Goal: Find specific page/section: Find specific page/section

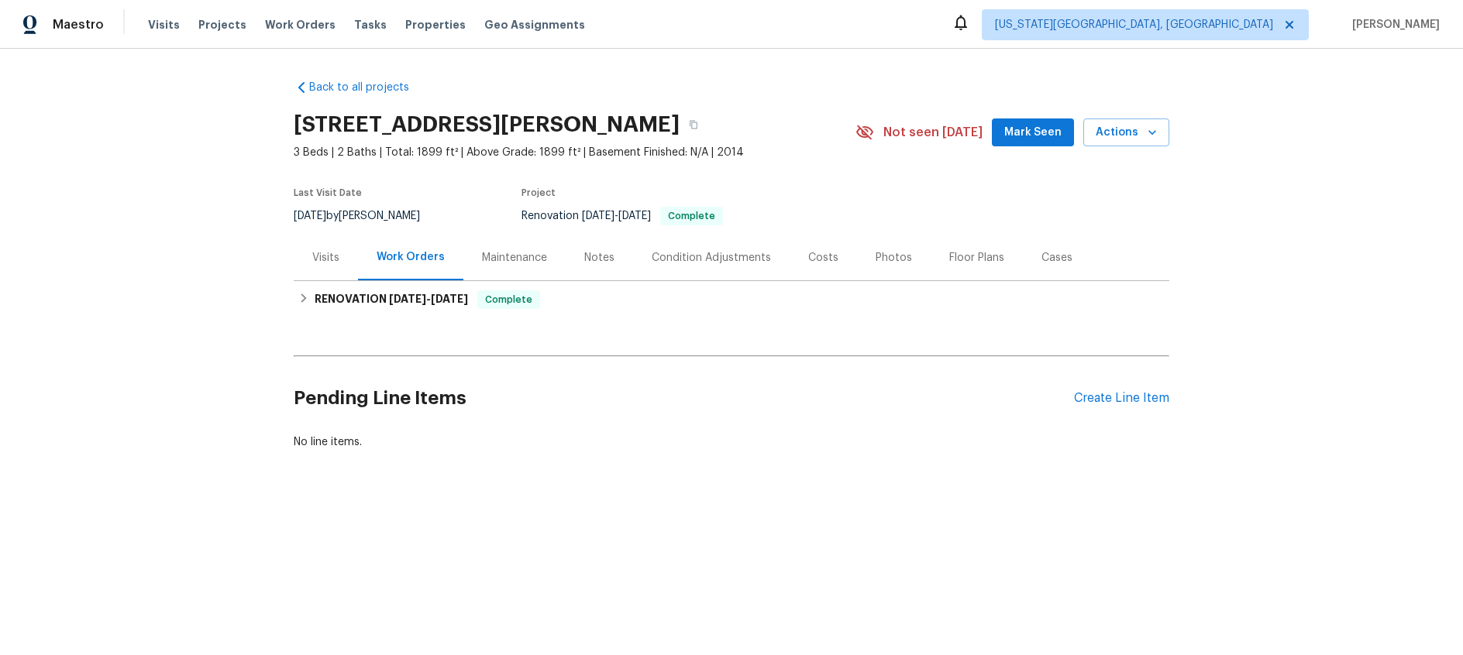
click at [499, 262] on div "Maintenance" at bounding box center [514, 257] width 65 height 15
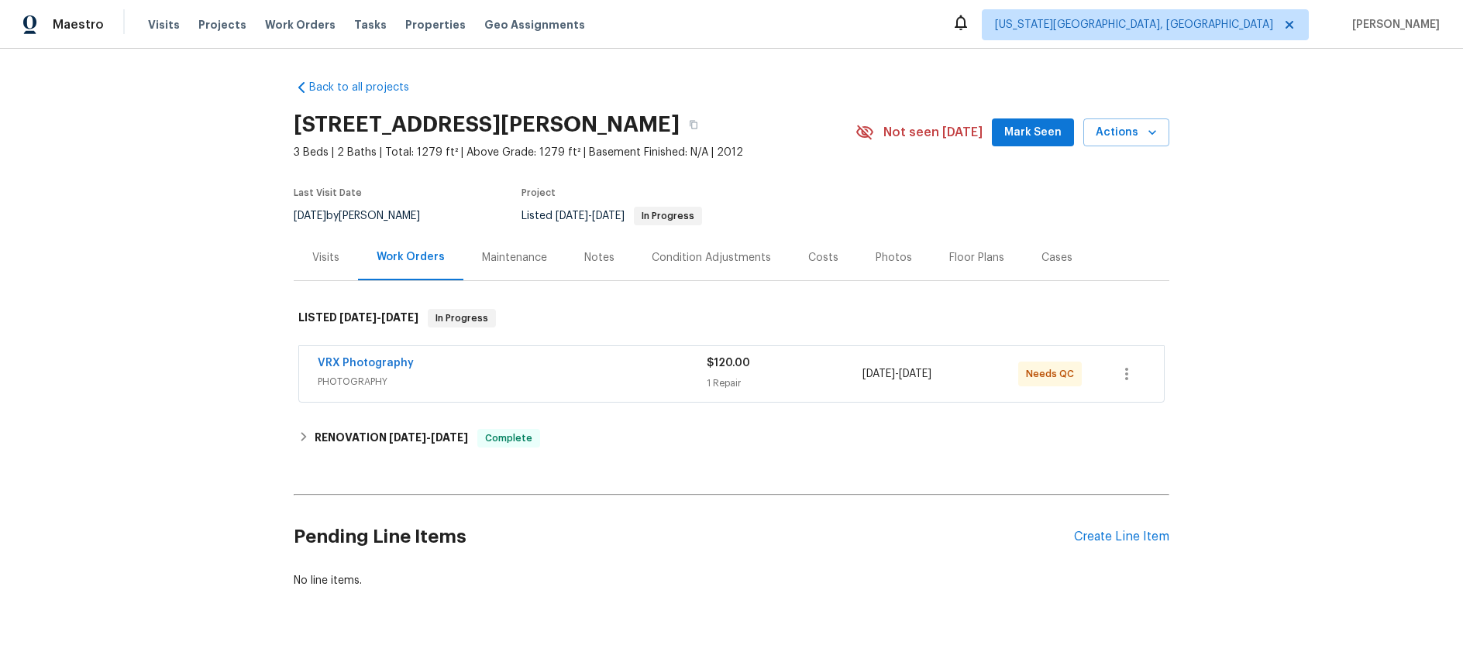
click at [506, 260] on div "Maintenance" at bounding box center [514, 257] width 65 height 15
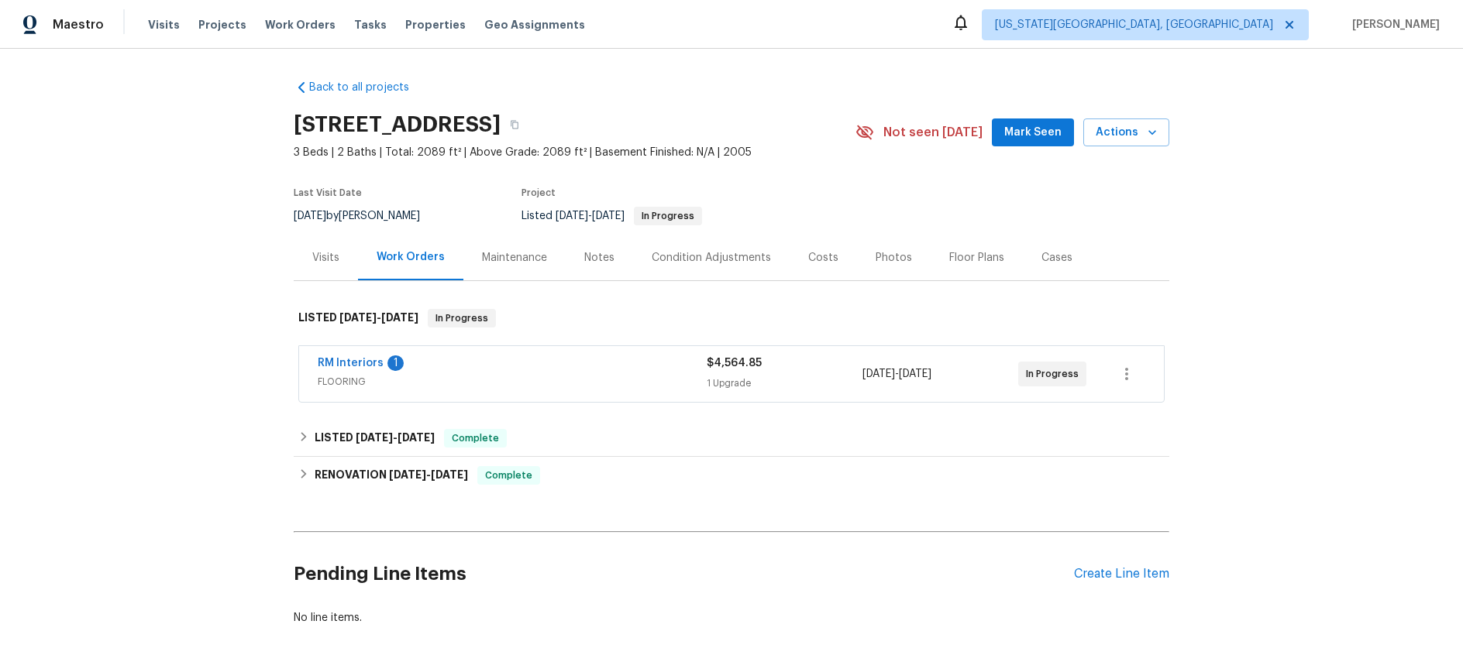
click at [518, 260] on div "Maintenance" at bounding box center [514, 257] width 65 height 15
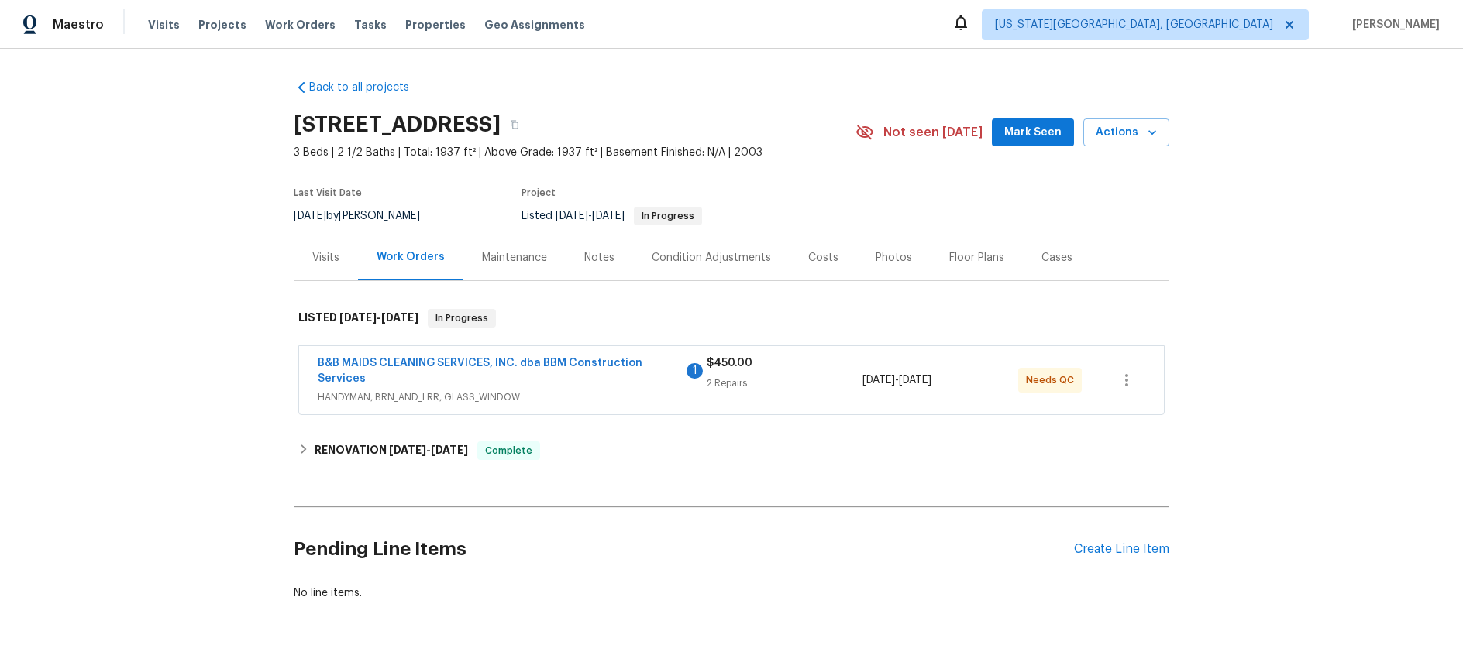
click at [518, 256] on div "Maintenance" at bounding box center [514, 257] width 65 height 15
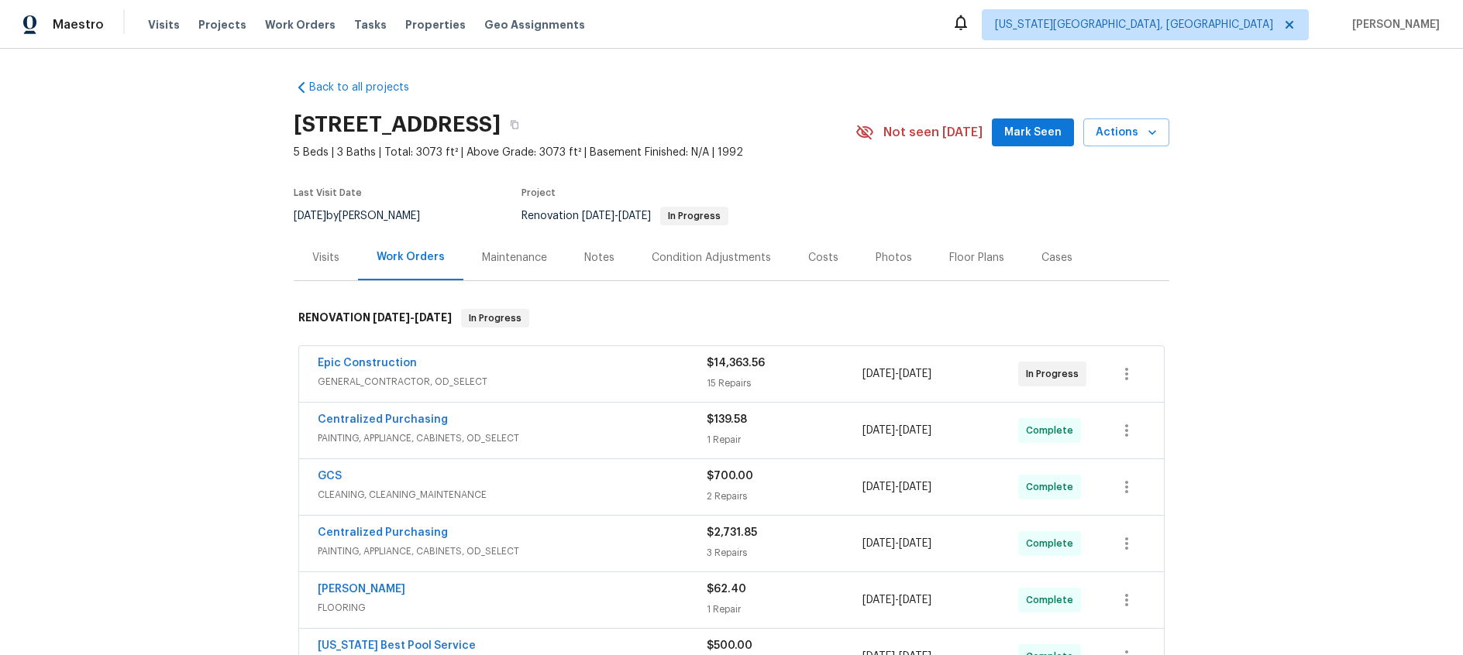
click at [530, 260] on div "Maintenance" at bounding box center [514, 257] width 65 height 15
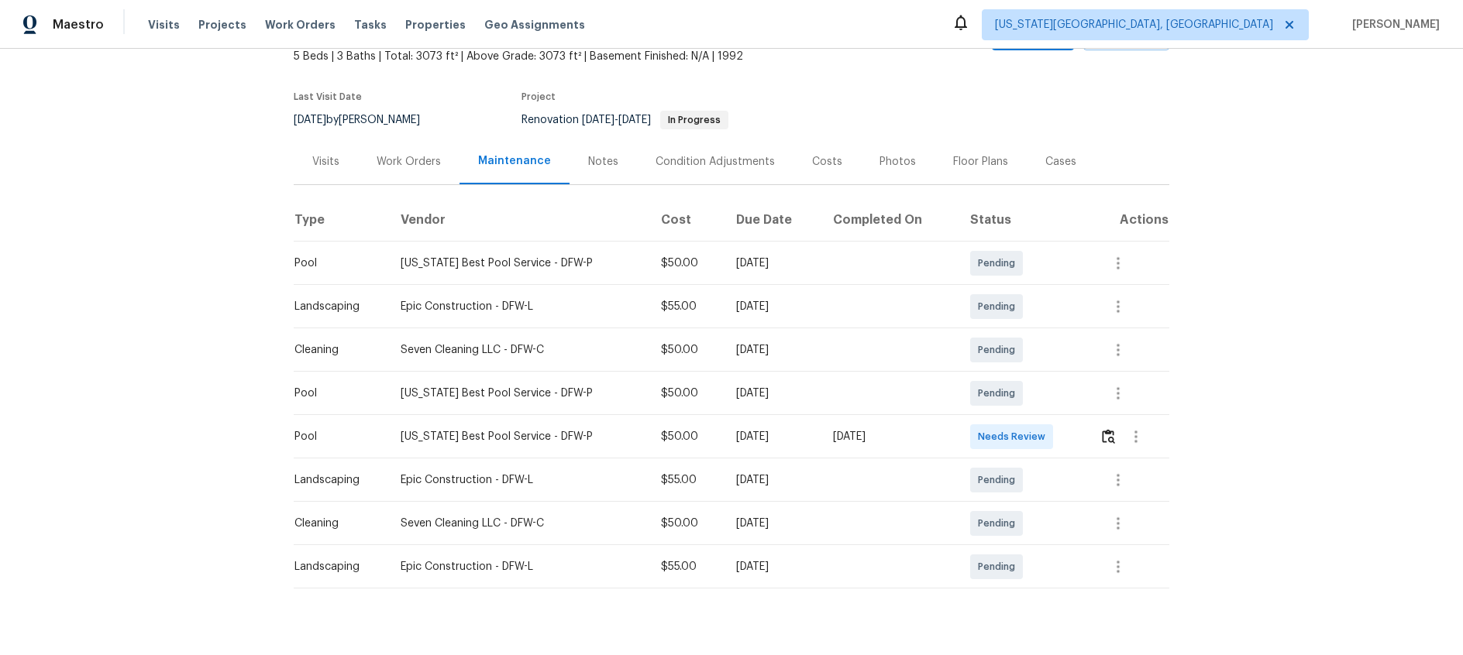
scroll to position [122, 0]
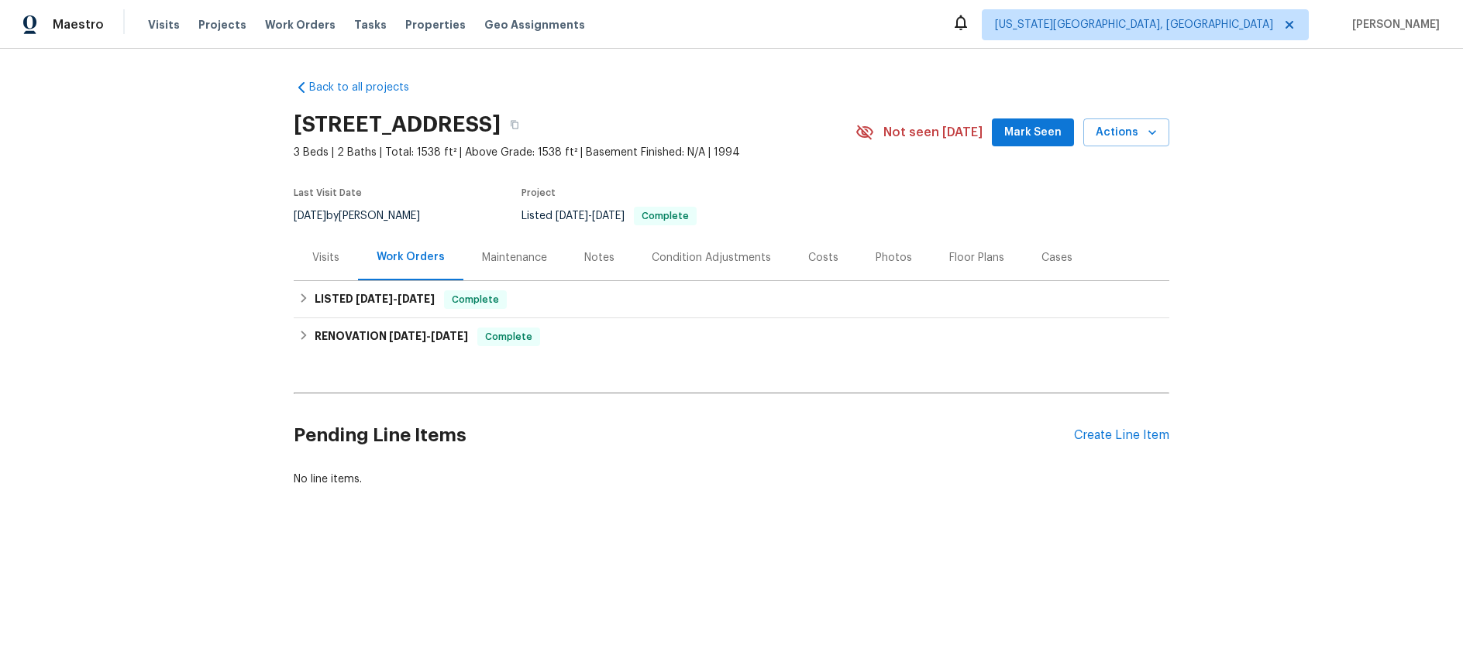
click at [522, 254] on div "Maintenance" at bounding box center [514, 257] width 65 height 15
click at [511, 254] on div "Maintenance" at bounding box center [514, 257] width 65 height 15
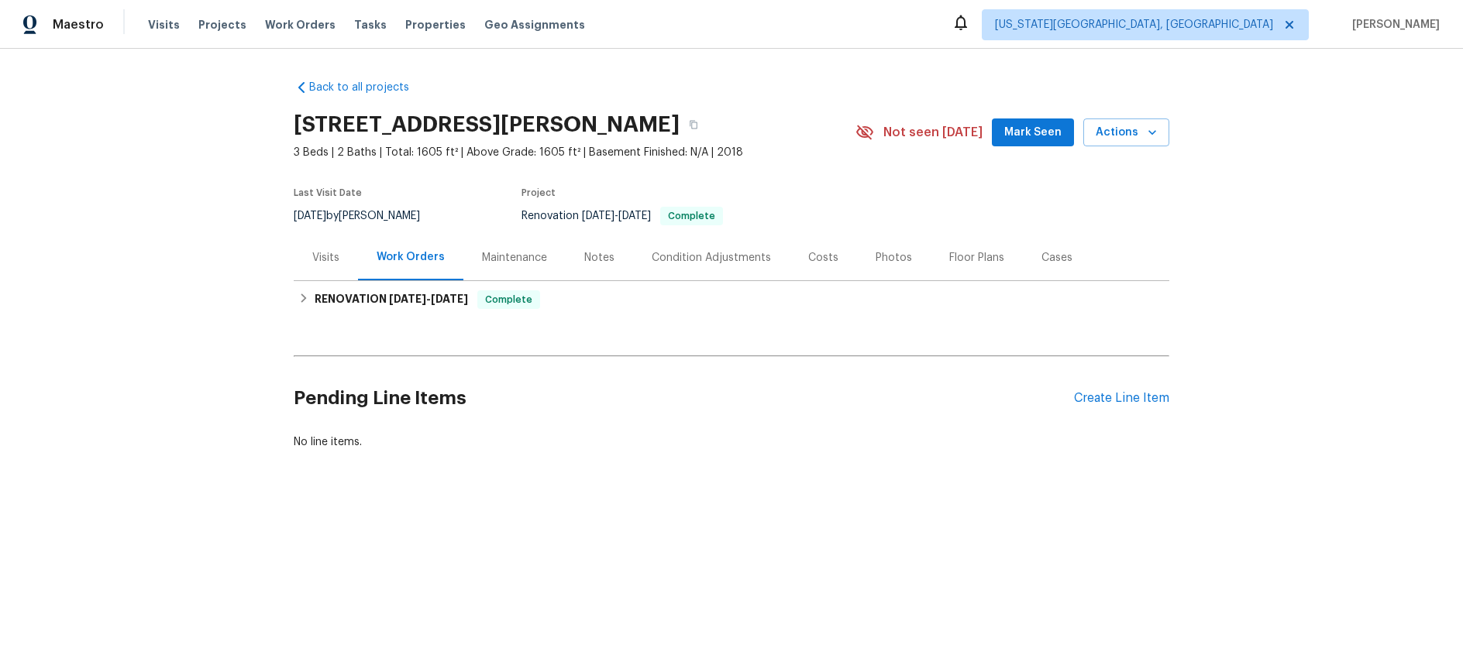
click at [509, 259] on div "Maintenance" at bounding box center [514, 257] width 65 height 15
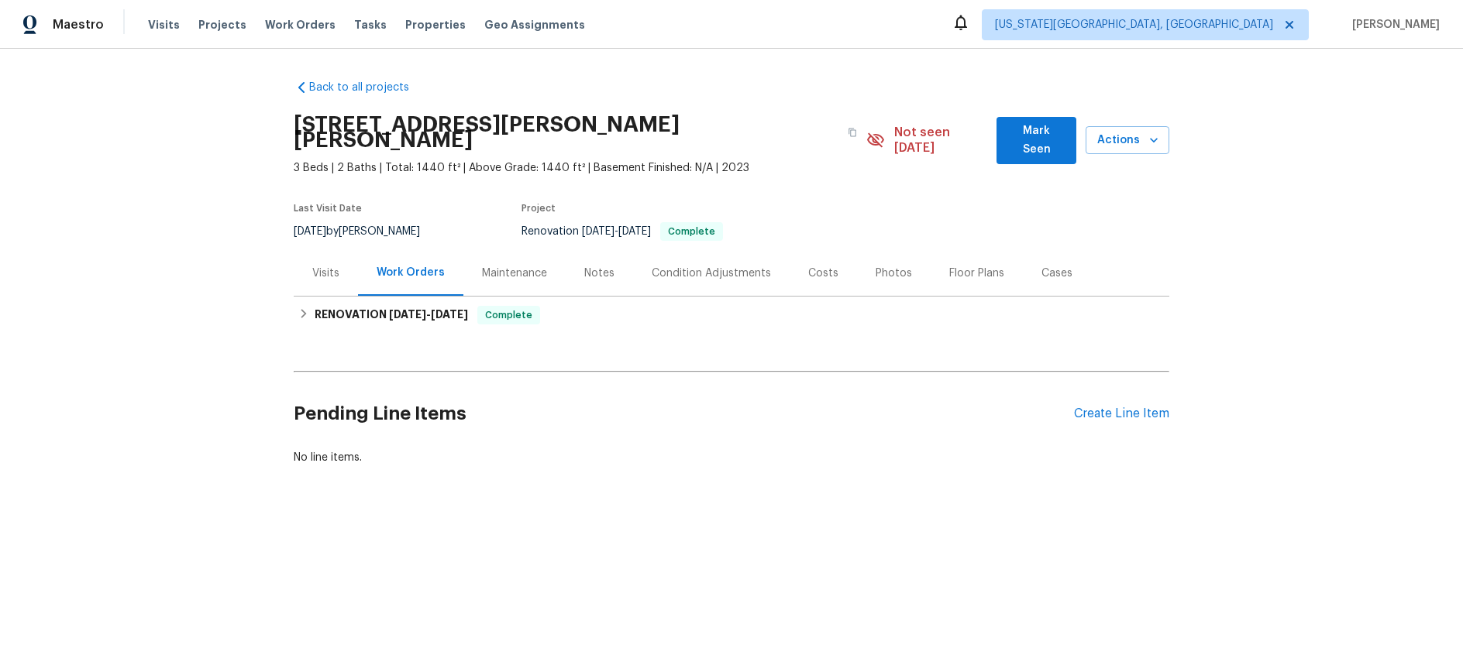
click at [533, 266] on div "Maintenance" at bounding box center [514, 273] width 65 height 15
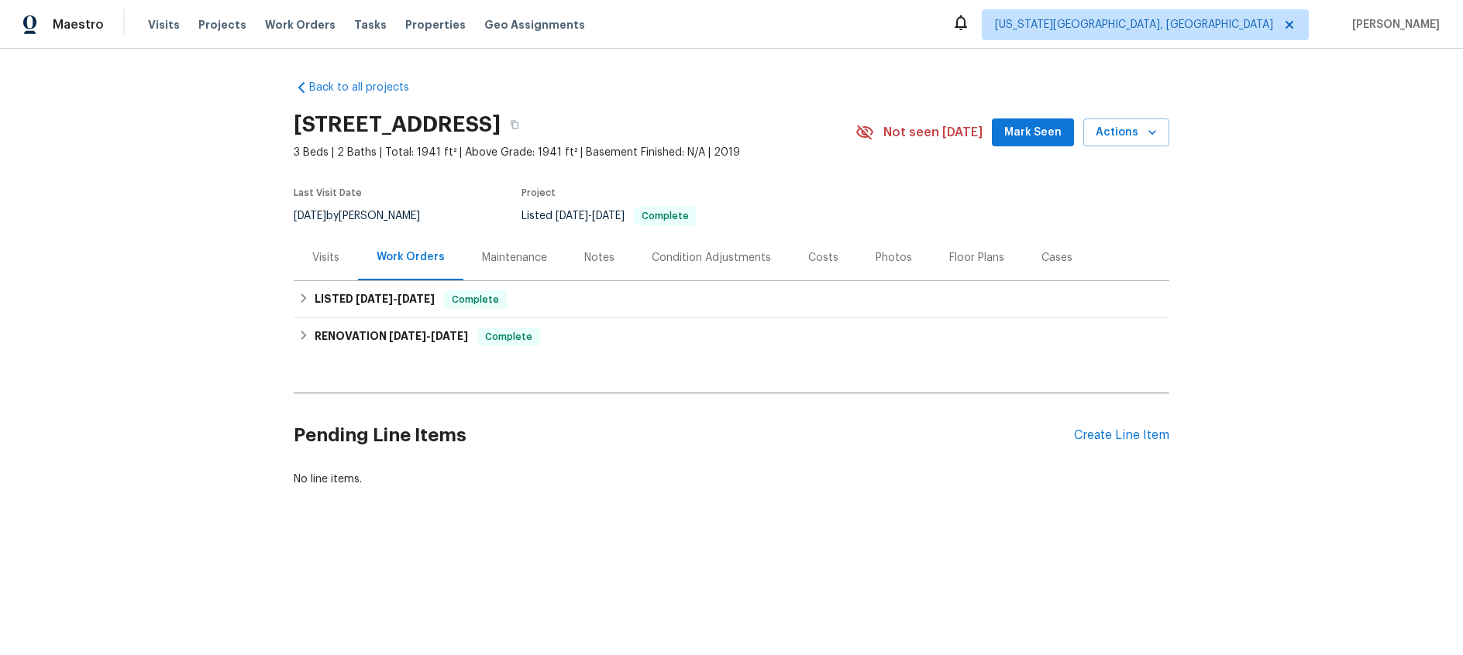
click at [503, 258] on div "Maintenance" at bounding box center [514, 257] width 65 height 15
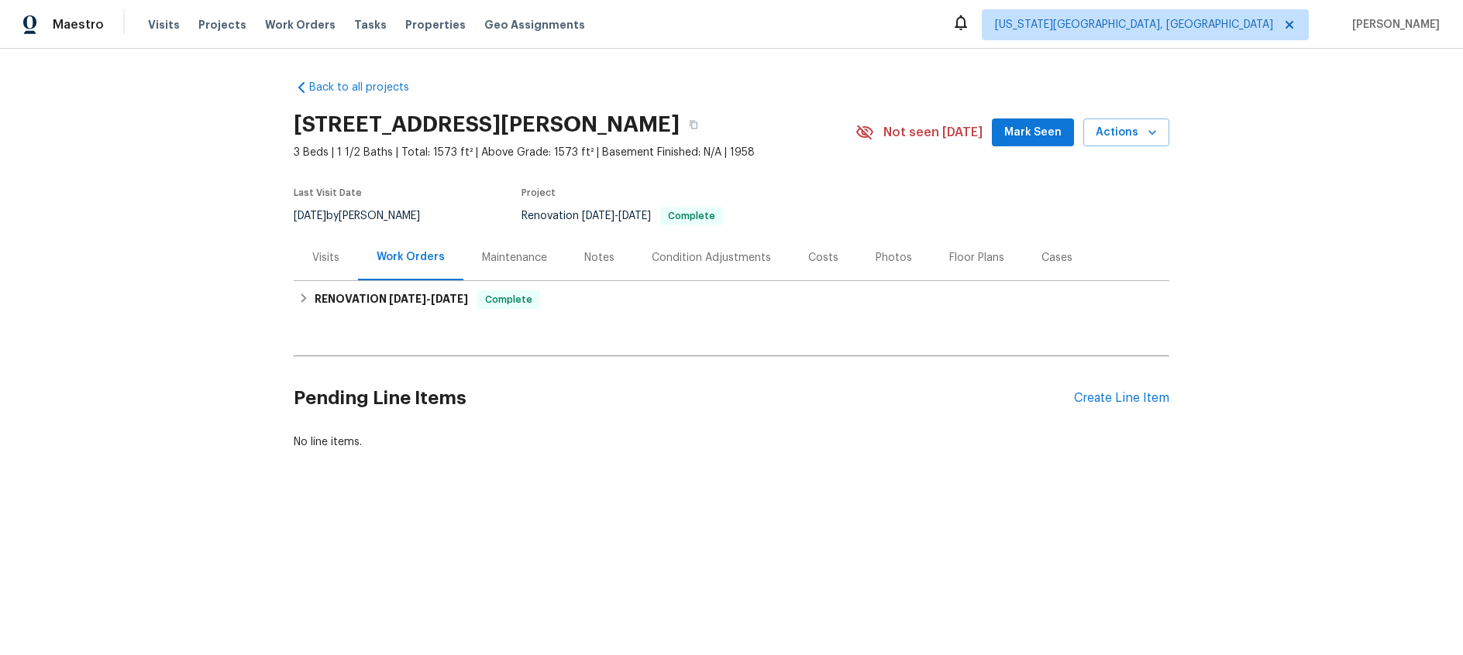
click at [505, 256] on div "Maintenance" at bounding box center [514, 257] width 65 height 15
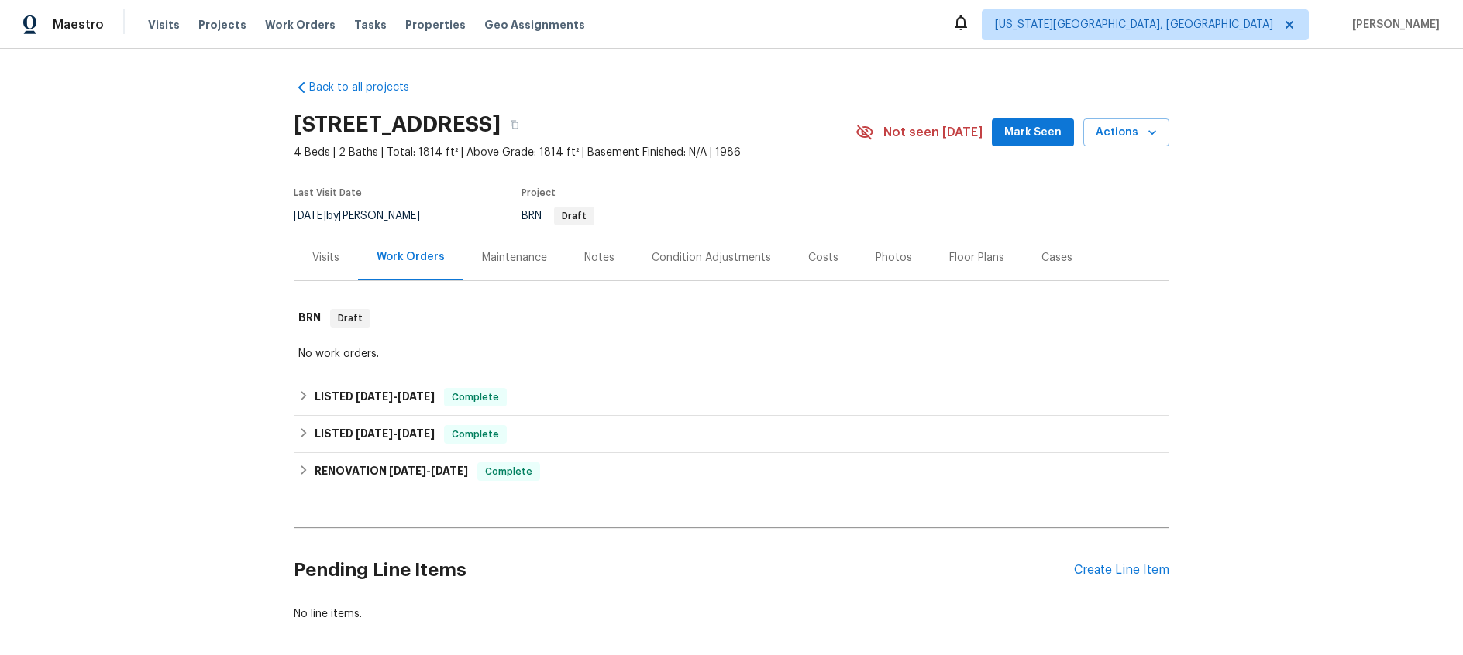
click at [518, 260] on div "Maintenance" at bounding box center [514, 257] width 65 height 15
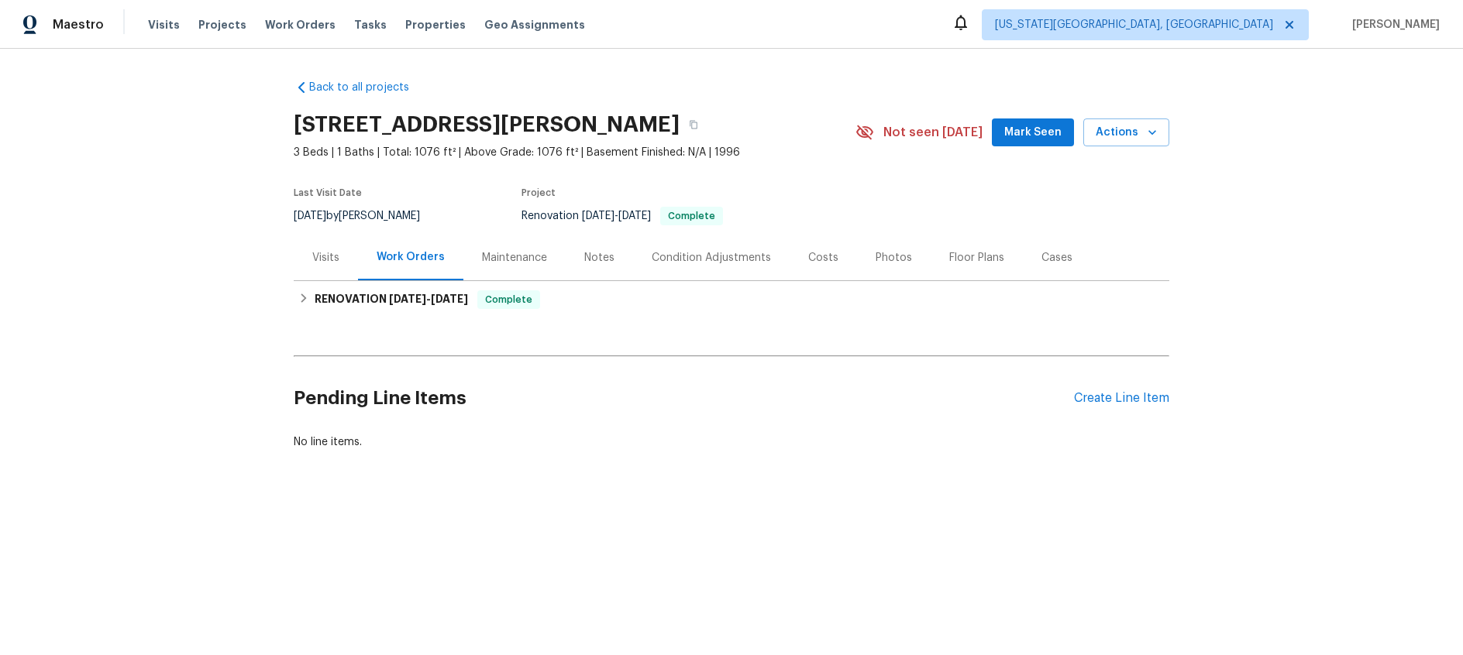
click at [526, 263] on div "Maintenance" at bounding box center [514, 257] width 65 height 15
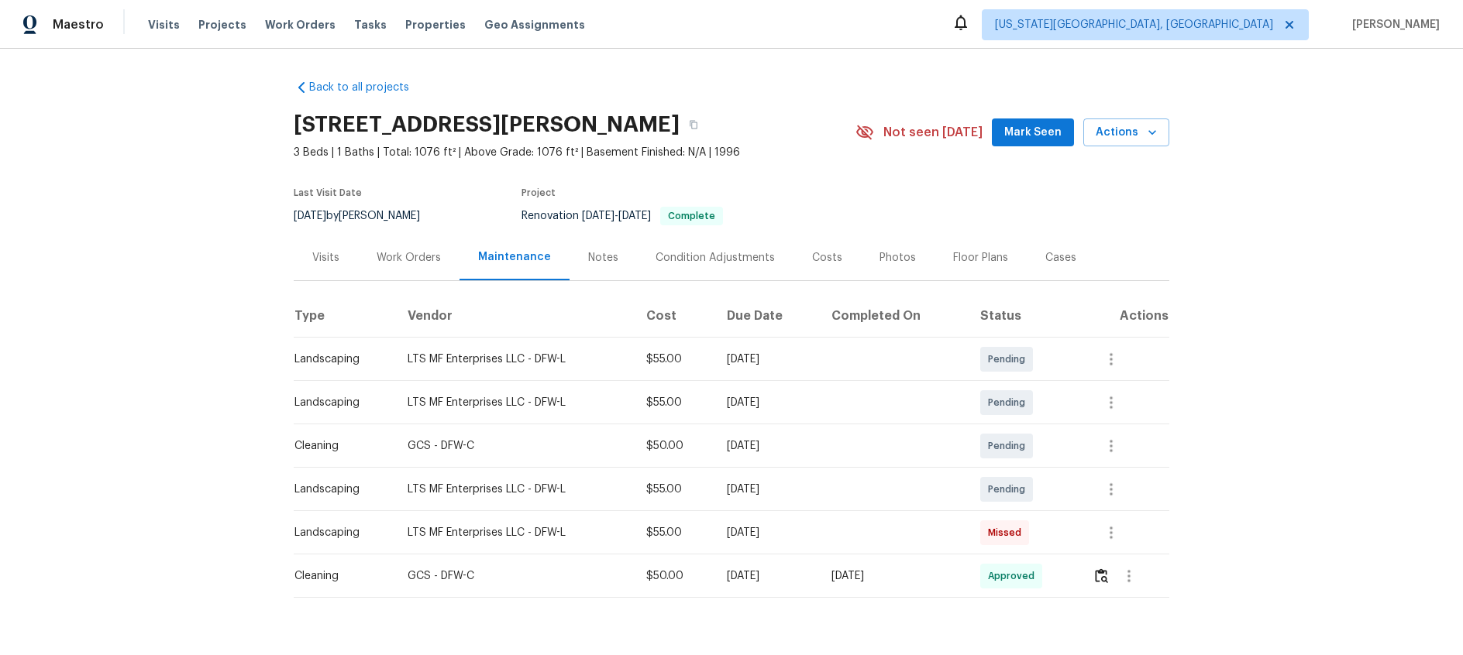
click at [411, 257] on div "Work Orders" at bounding box center [409, 257] width 64 height 15
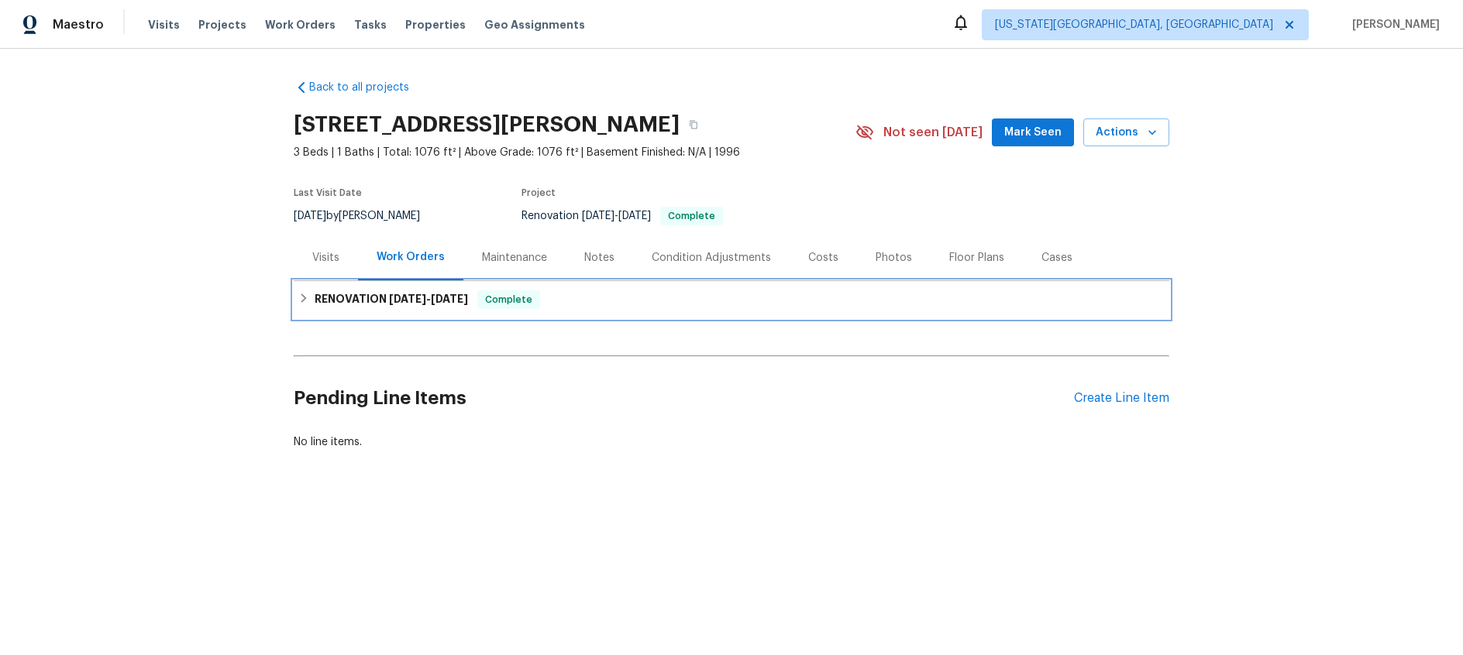
click at [416, 292] on h6 "RENOVATION 9/2/25 - 9/9/25" at bounding box center [391, 300] width 153 height 19
